Goal: Task Accomplishment & Management: Use online tool/utility

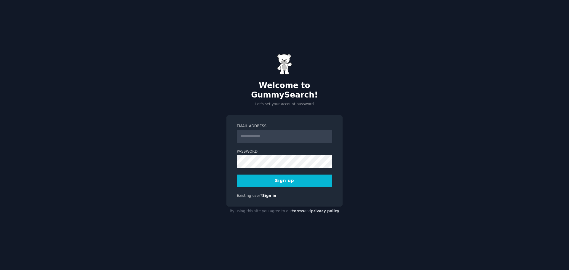
click at [275, 132] on input "Email Address" at bounding box center [284, 136] width 95 height 13
type input "**********"
click at [307, 175] on button "Sign up" at bounding box center [284, 181] width 95 height 12
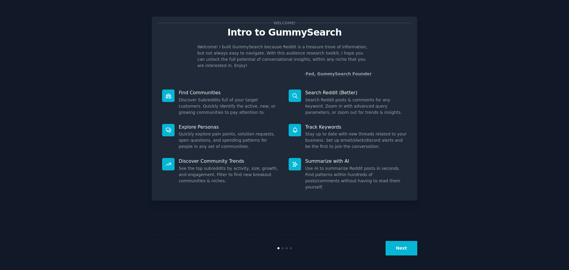
click at [404, 248] on button "Next" at bounding box center [402, 248] width 32 height 15
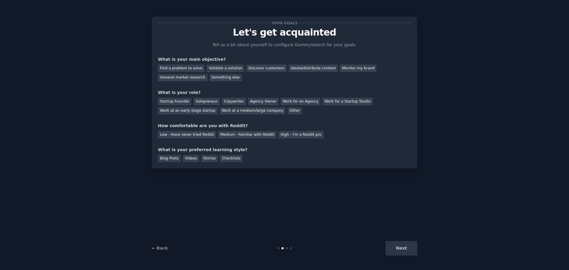
click at [404, 248] on div "Next" at bounding box center [373, 248] width 89 height 15
click at [401, 252] on div "Next" at bounding box center [373, 248] width 89 height 15
click at [400, 246] on div "Next" at bounding box center [373, 248] width 89 height 15
click at [188, 70] on div "Find a problem to solve" at bounding box center [181, 68] width 47 height 7
click at [181, 100] on div "Startup Founder" at bounding box center [174, 101] width 33 height 7
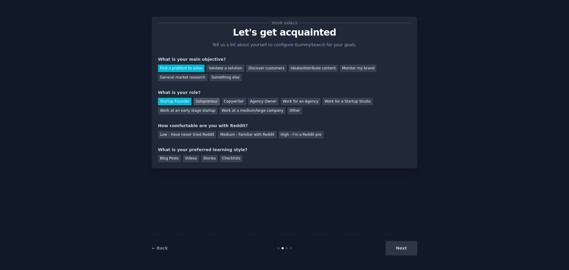
click at [211, 100] on div "Solopreneur" at bounding box center [207, 101] width 26 height 7
click at [181, 102] on div "Startup Founder" at bounding box center [174, 101] width 33 height 7
click at [201, 136] on div "Low - Have never tried Reddit" at bounding box center [187, 134] width 58 height 7
click at [174, 157] on div "Blog Posts" at bounding box center [169, 158] width 23 height 7
click at [408, 248] on button "Next" at bounding box center [402, 248] width 32 height 15
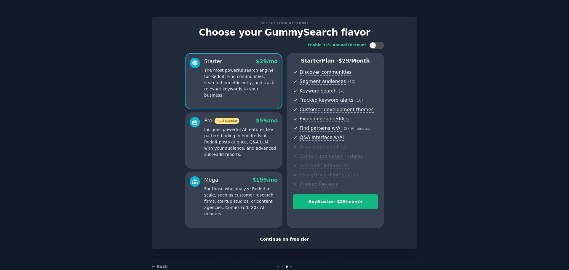
click at [291, 239] on div "Continue on free tier" at bounding box center [284, 239] width 253 height 6
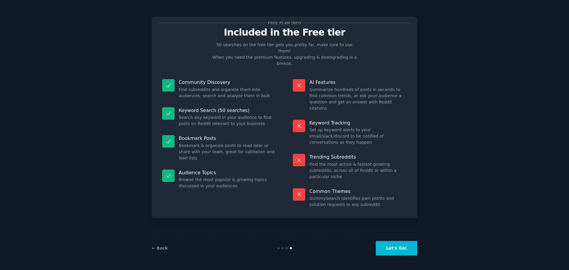
click at [400, 246] on button "Let's Go!" at bounding box center [397, 248] width 42 height 15
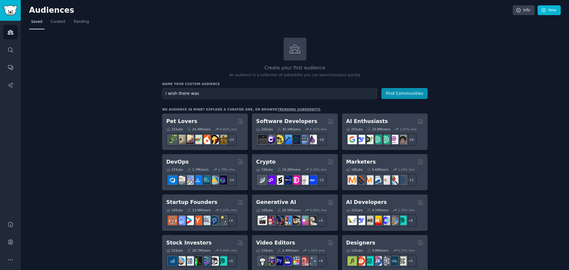
type input "i wish there was"
click at [382, 88] on button "Find Communities" at bounding box center [405, 93] width 46 height 11
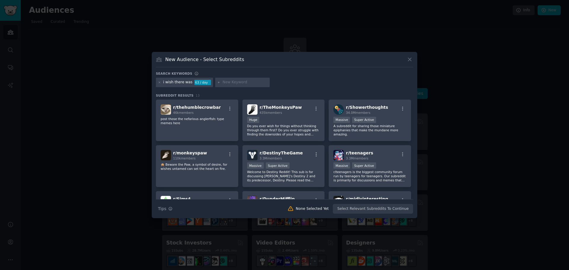
drag, startPoint x: 412, startPoint y: 57, endPoint x: 383, endPoint y: 61, distance: 29.0
click at [412, 57] on icon at bounding box center [410, 59] width 6 height 6
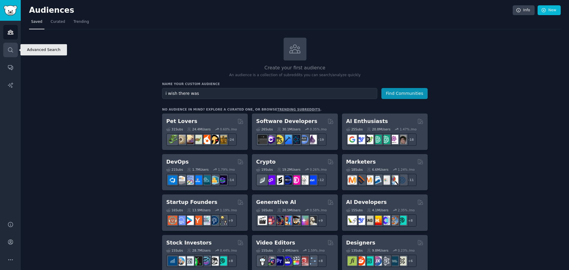
click at [10, 44] on link "Search" at bounding box center [10, 50] width 15 height 15
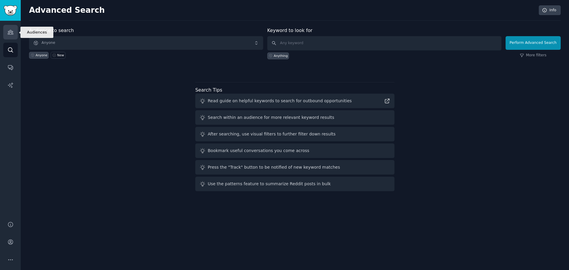
click at [9, 33] on icon "Sidebar" at bounding box center [10, 32] width 6 height 6
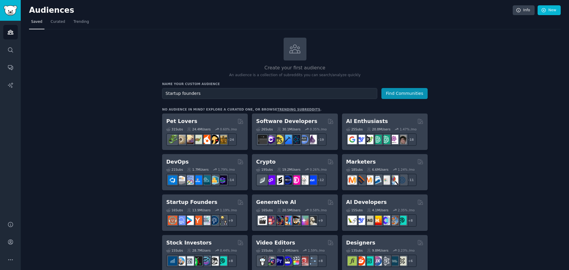
type input "Startup founders"
click at [382, 88] on button "Find Communities" at bounding box center [405, 93] width 46 height 11
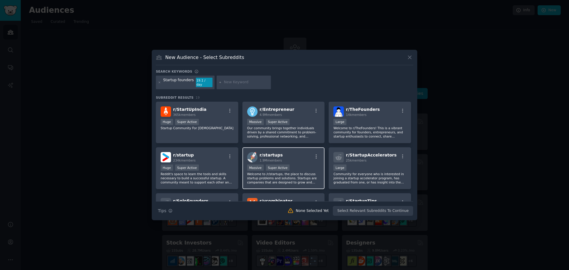
click at [283, 154] on div "r/ startups 1.9M members" at bounding box center [283, 157] width 73 height 10
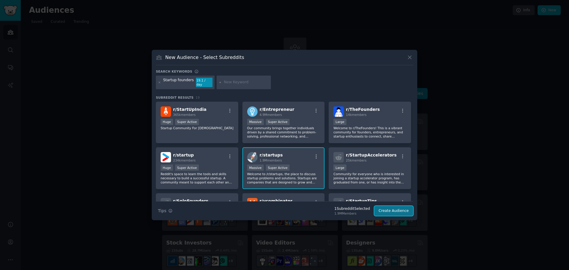
click at [390, 208] on button "Create Audience" at bounding box center [393, 211] width 39 height 10
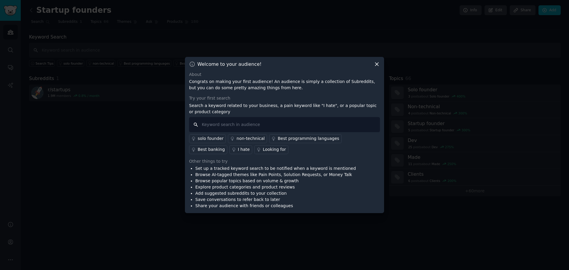
click at [250, 124] on input "text" at bounding box center [284, 124] width 191 height 15
type input "i wish there was"
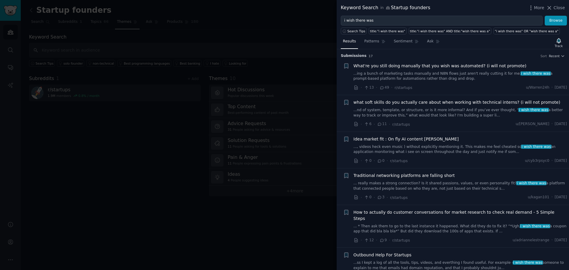
drag, startPoint x: 551, startPoint y: 7, endPoint x: 121, endPoint y: 29, distance: 431.0
click at [551, 7] on icon at bounding box center [549, 8] width 6 height 6
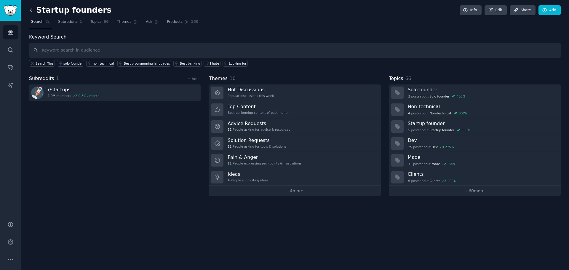
click at [32, 12] on icon at bounding box center [31, 10] width 2 height 4
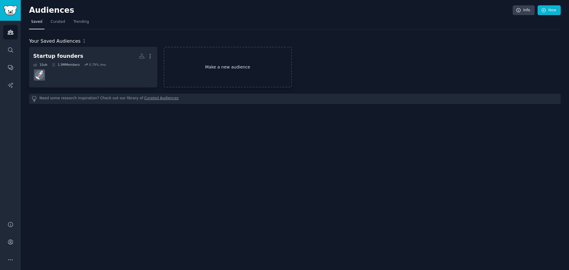
click at [219, 68] on link "Make a new audience" at bounding box center [228, 67] width 128 height 41
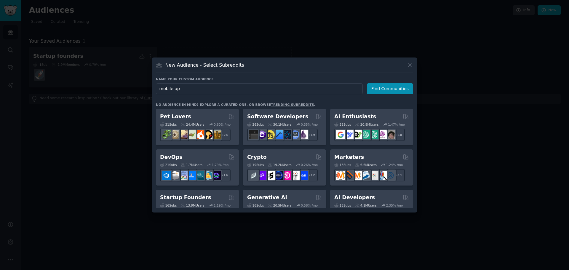
type input "mobile app"
click button "Find Communities" at bounding box center [390, 88] width 46 height 11
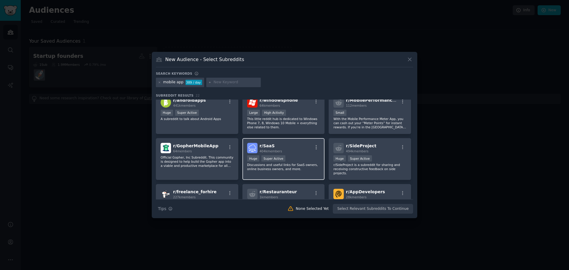
scroll to position [119, 0]
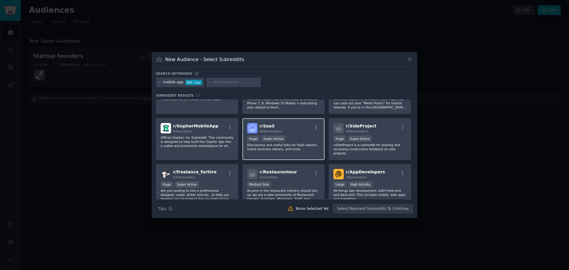
click at [296, 134] on div "r/ SaaS 404k members Huge Super Active Discussions and useful links for SaaS ow…" at bounding box center [283, 139] width 82 height 42
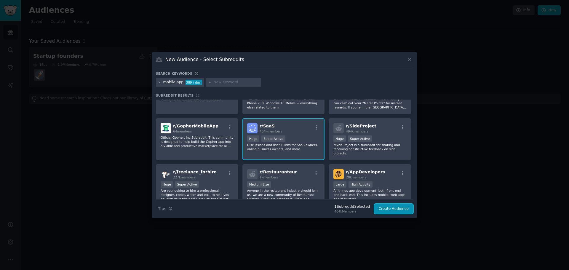
click at [385, 207] on button "Create Audience" at bounding box center [393, 209] width 39 height 10
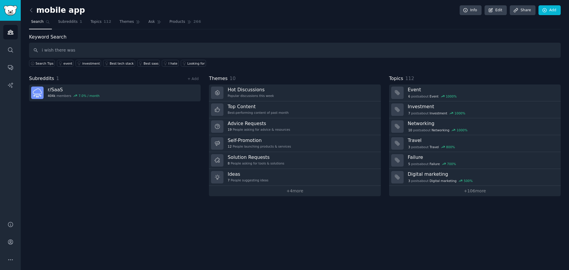
type input "i wish there was"
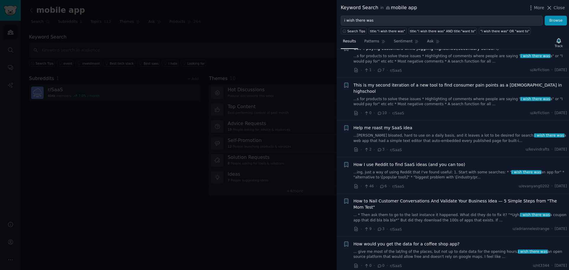
scroll to position [672, 0]
